Goal: Check status: Check status

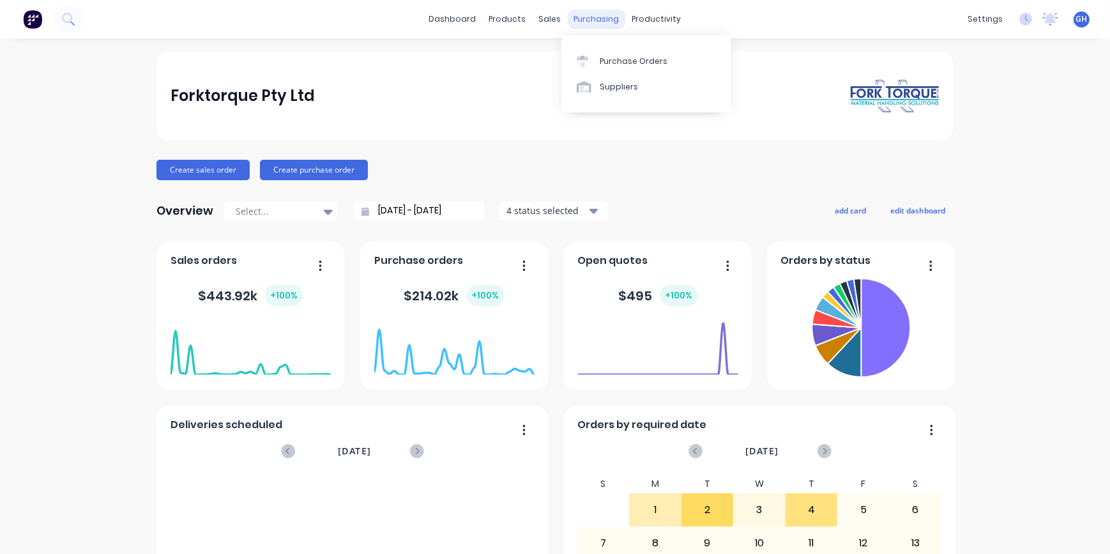
click at [587, 17] on div "purchasing" at bounding box center [597, 19] width 58 height 19
click at [619, 65] on div "Purchase Orders" at bounding box center [634, 61] width 68 height 11
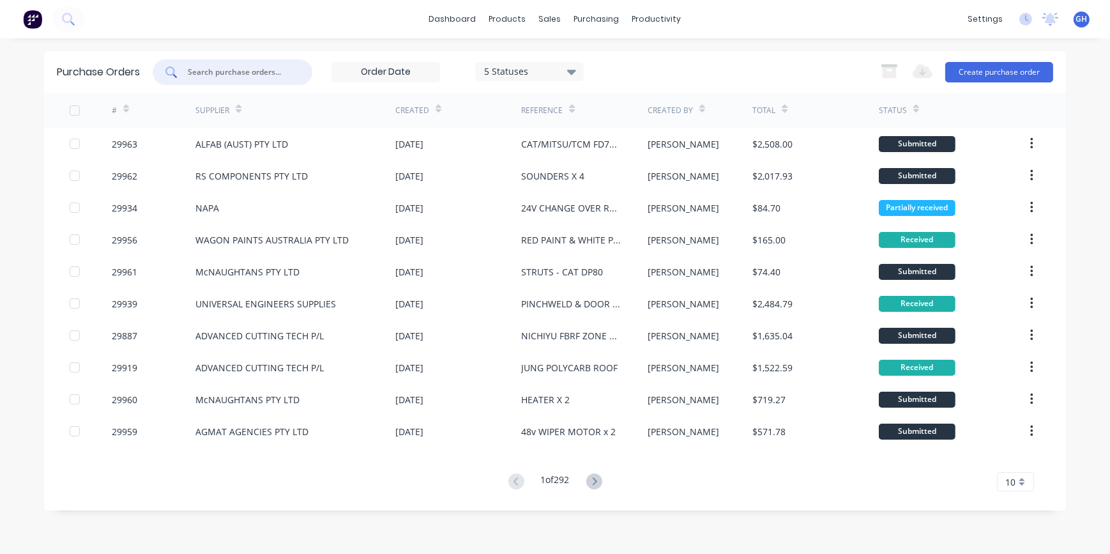
click at [206, 70] on input "text" at bounding box center [239, 72] width 106 height 13
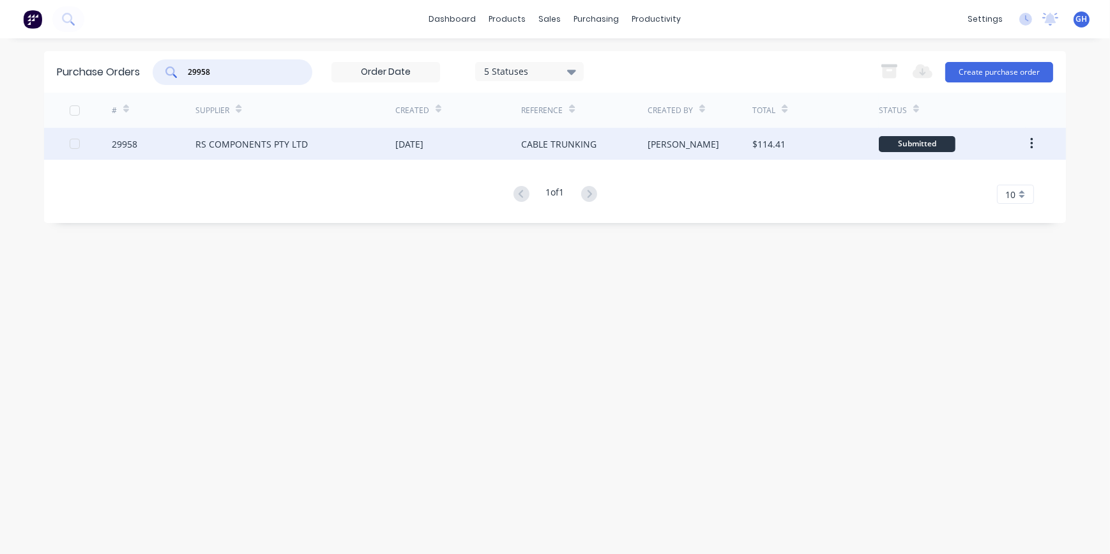
type input "29958"
click at [240, 141] on div "RS COMPONENTS PTY LTD" at bounding box center [251, 143] width 112 height 13
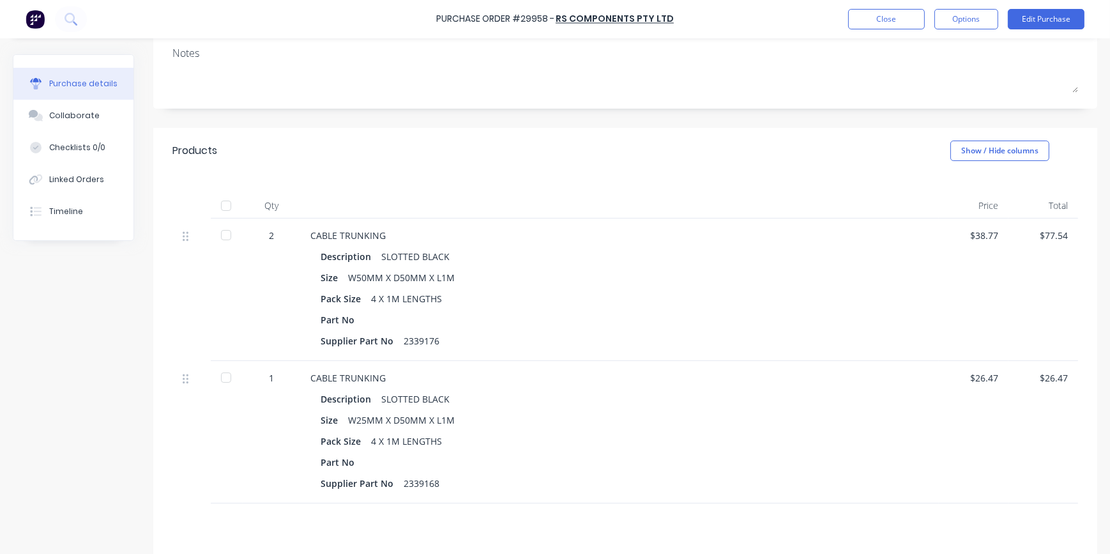
scroll to position [174, 0]
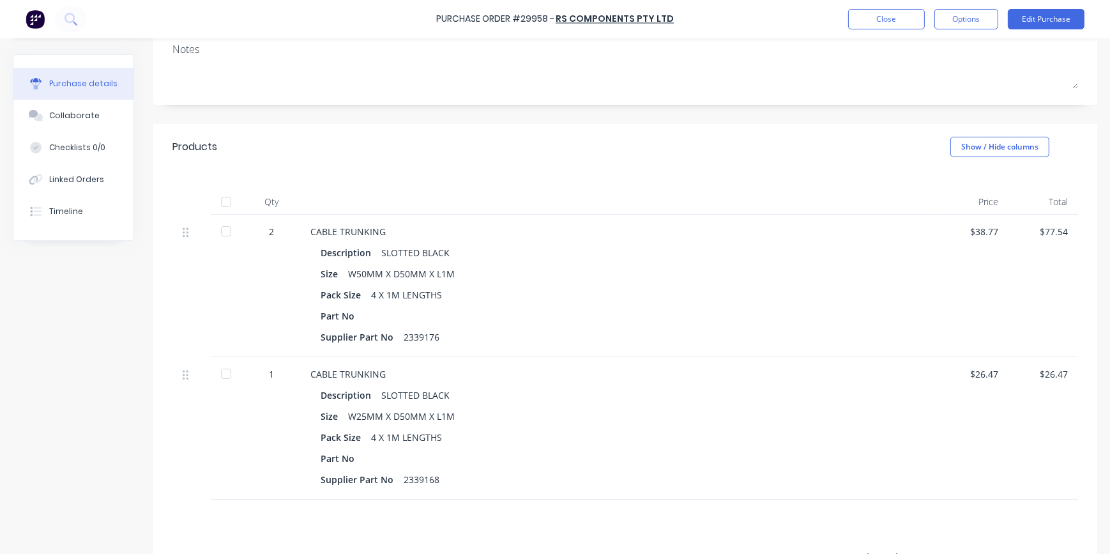
click at [223, 371] on div at bounding box center [226, 374] width 26 height 26
type textarea "x"
click at [888, 16] on button "Close" at bounding box center [886, 19] width 77 height 20
